Goal: Task Accomplishment & Management: Manage account settings

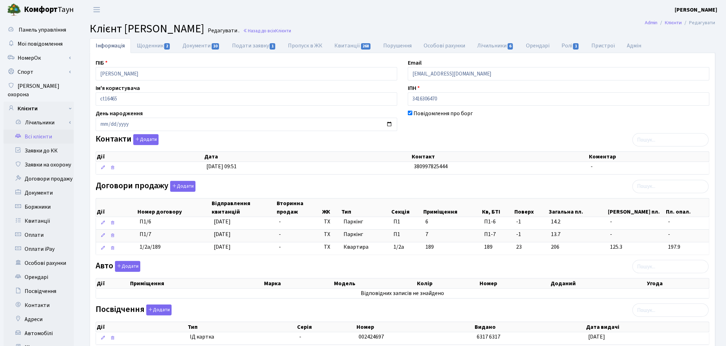
click at [53, 130] on link "Всі клієнти" at bounding box center [39, 137] width 70 height 14
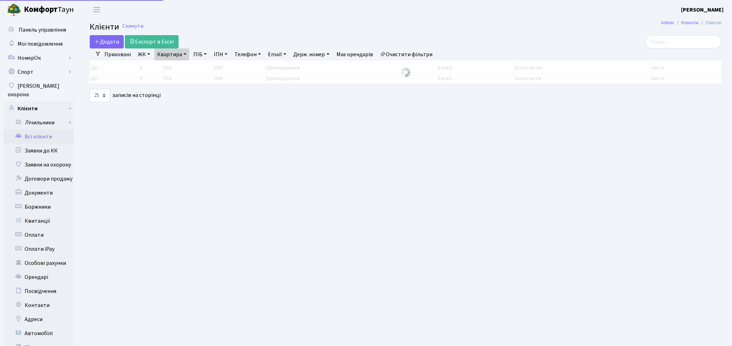
select select "25"
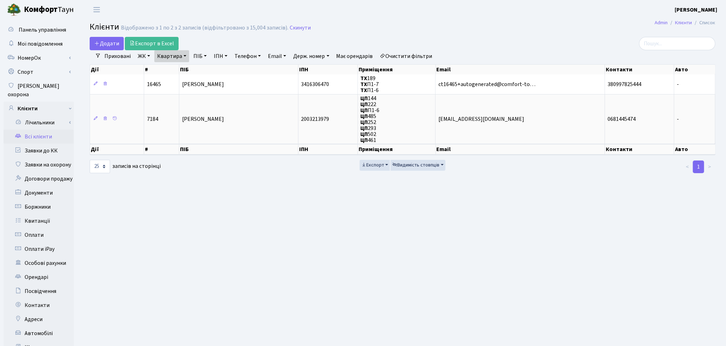
click at [401, 53] on link "Очистити фільтри" at bounding box center [406, 56] width 58 height 12
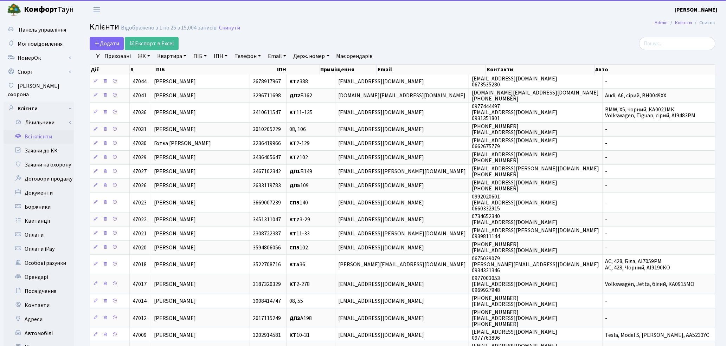
click at [198, 57] on link "ПІБ" at bounding box center [200, 56] width 19 height 12
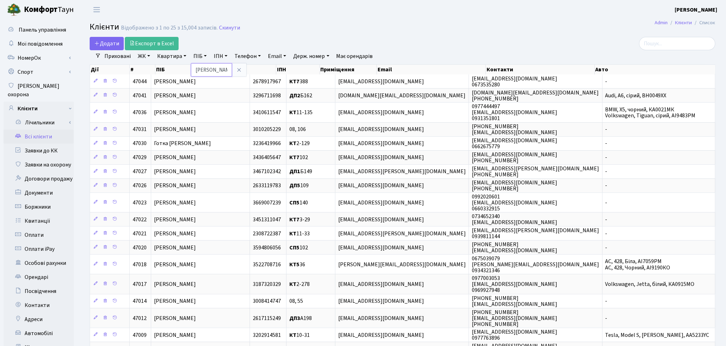
type input "турос"
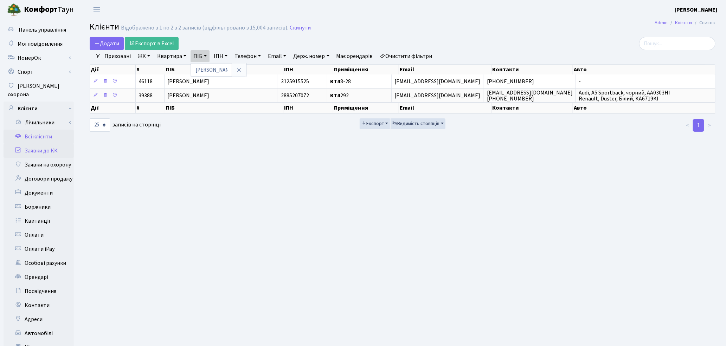
click at [47, 147] on link "Заявки до КК" at bounding box center [39, 151] width 70 height 14
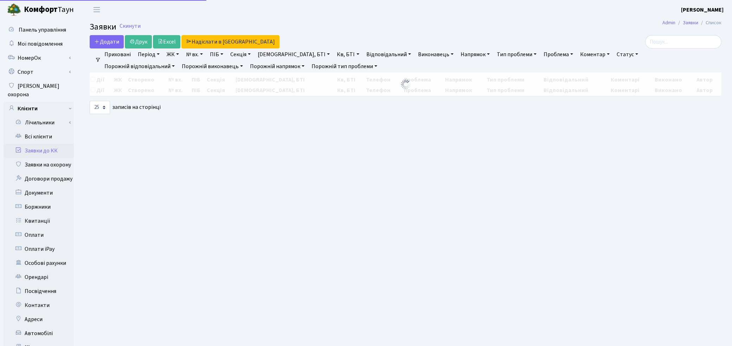
select select "25"
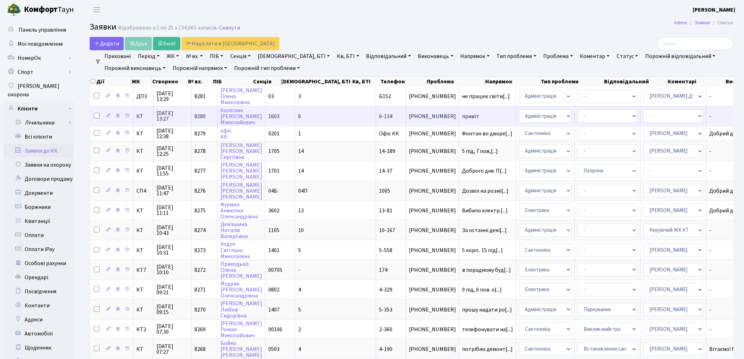
click at [459, 108] on td "привіт" at bounding box center [487, 116] width 57 height 20
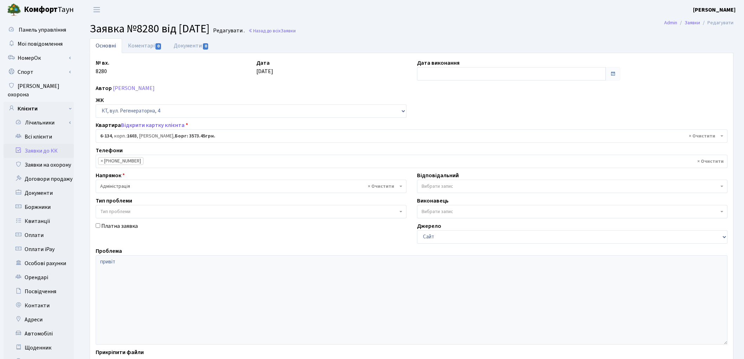
select select "5270"
click at [156, 125] on link "Відкрити картку клієнта" at bounding box center [153, 125] width 64 height 8
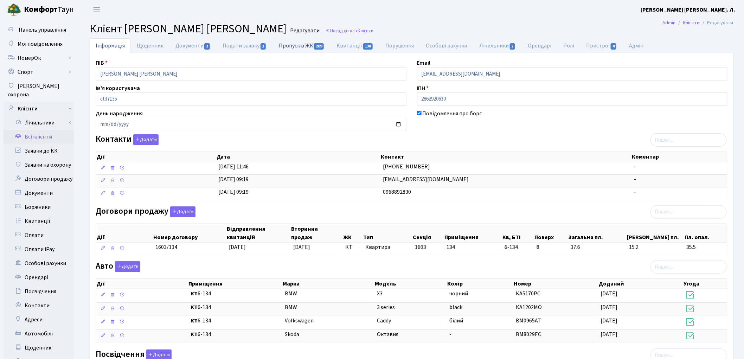
click at [296, 49] on link "Пропуск в ЖК 209" at bounding box center [302, 45] width 58 height 14
select select "25"
